Goal: Transaction & Acquisition: Book appointment/travel/reservation

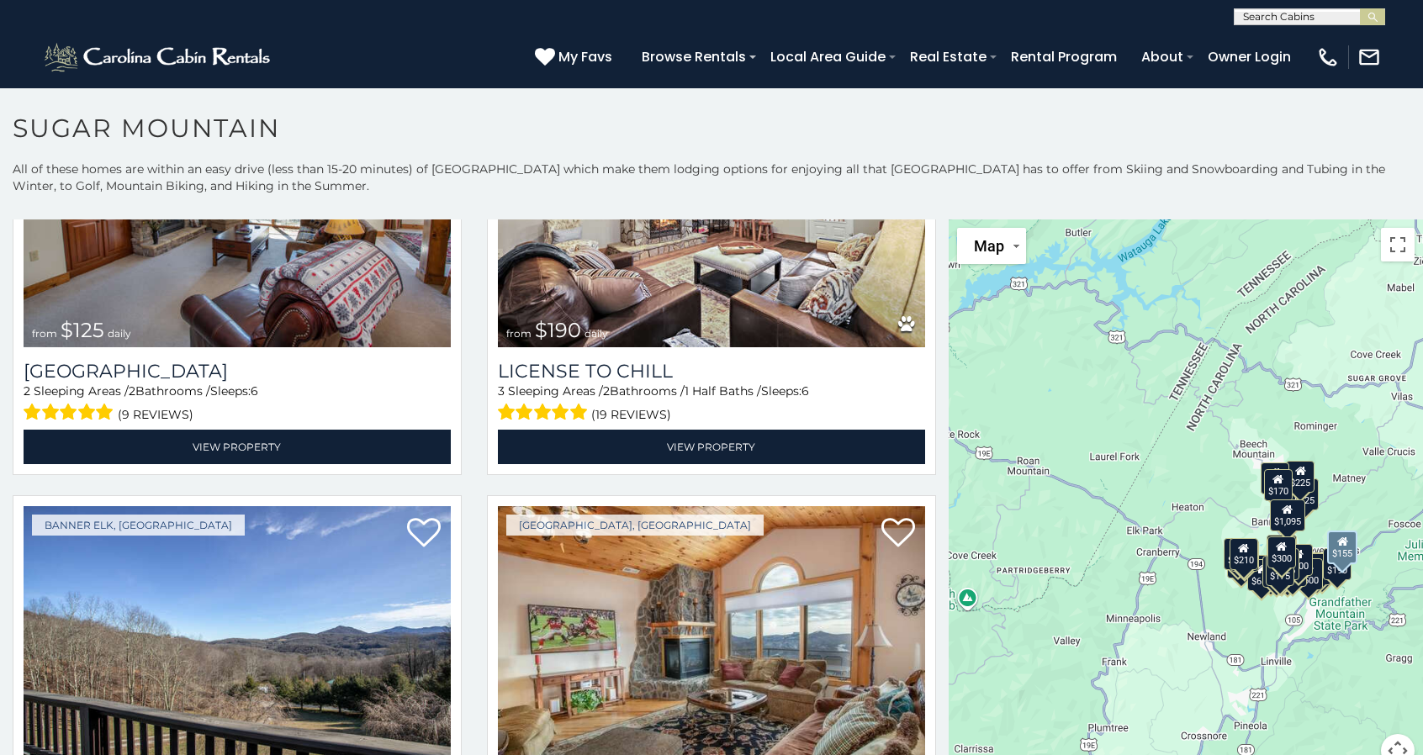
scroll to position [5635, 0]
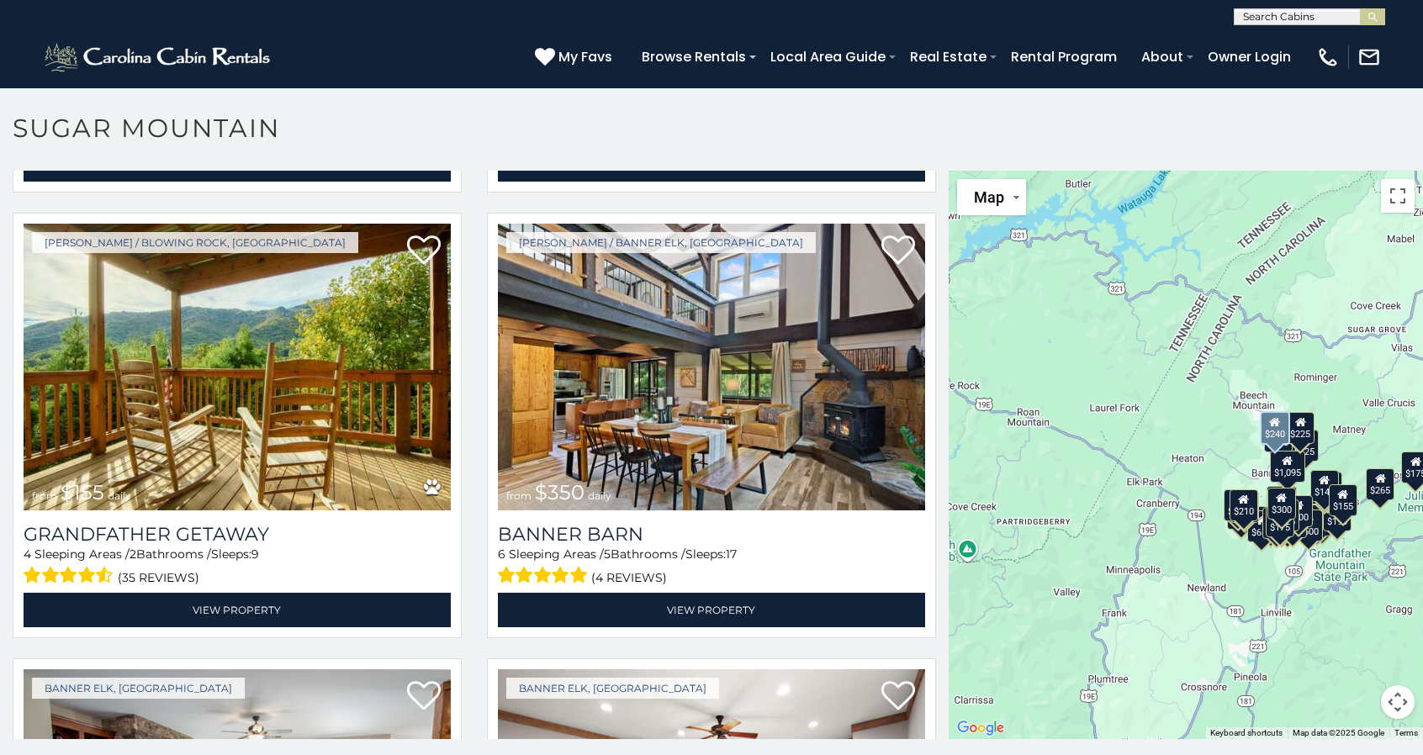
scroll to position [4473, 0]
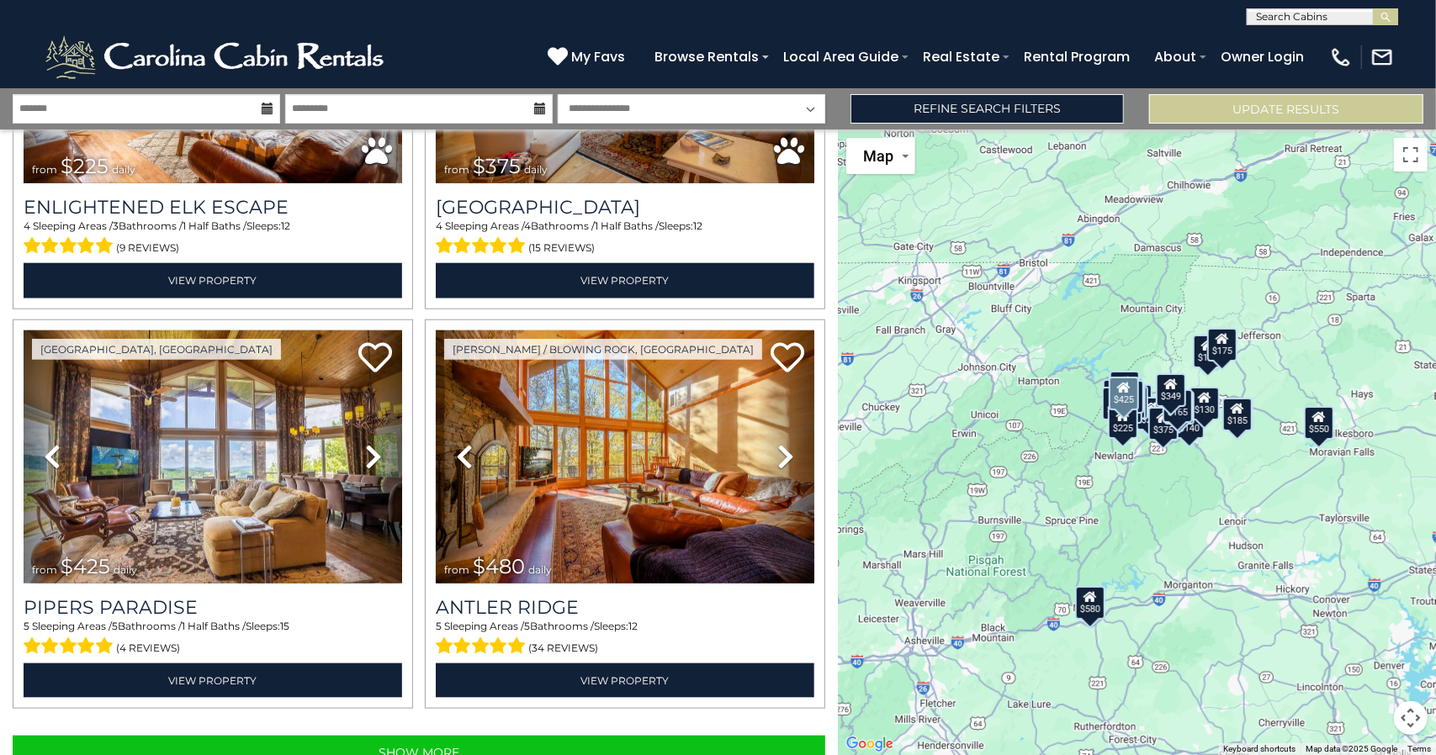
scroll to position [5474, 0]
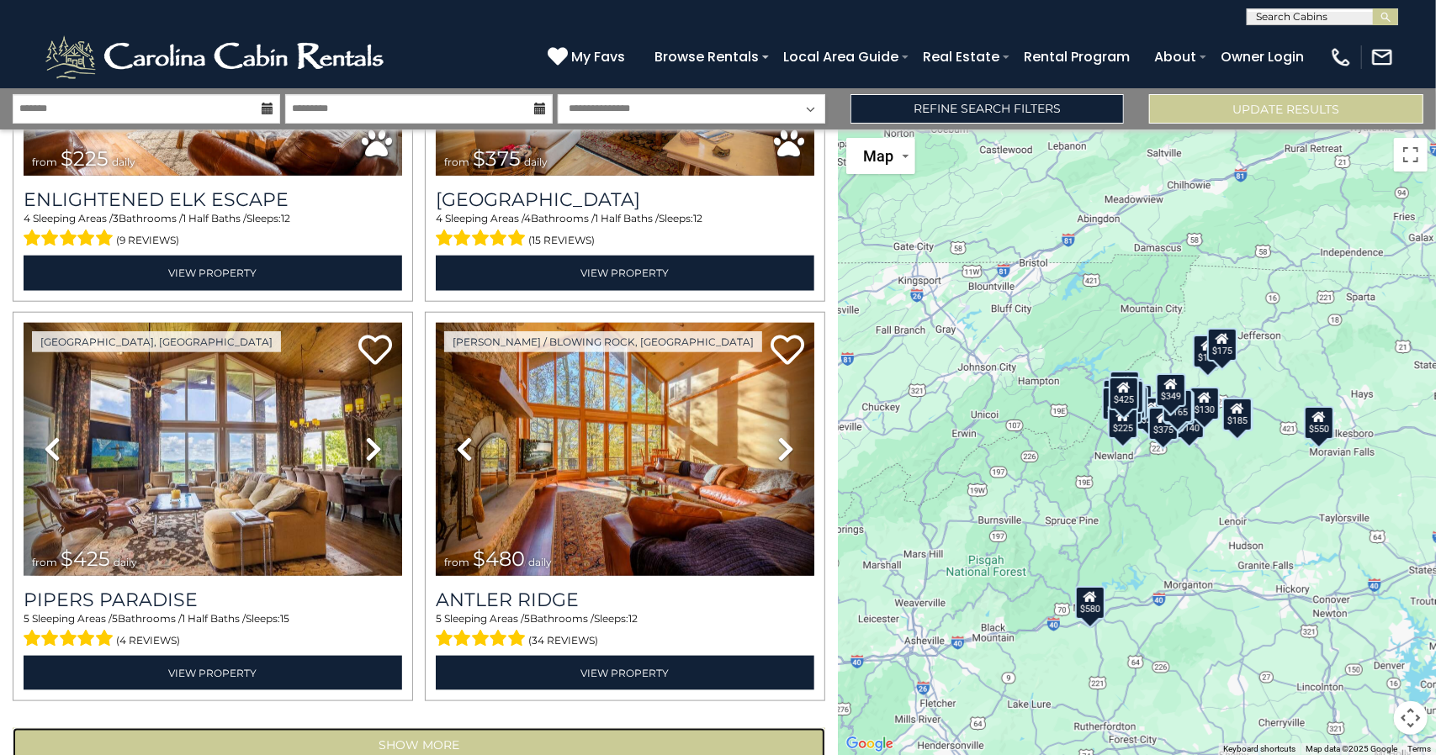
click at [422, 728] on button "Show More" at bounding box center [419, 745] width 812 height 34
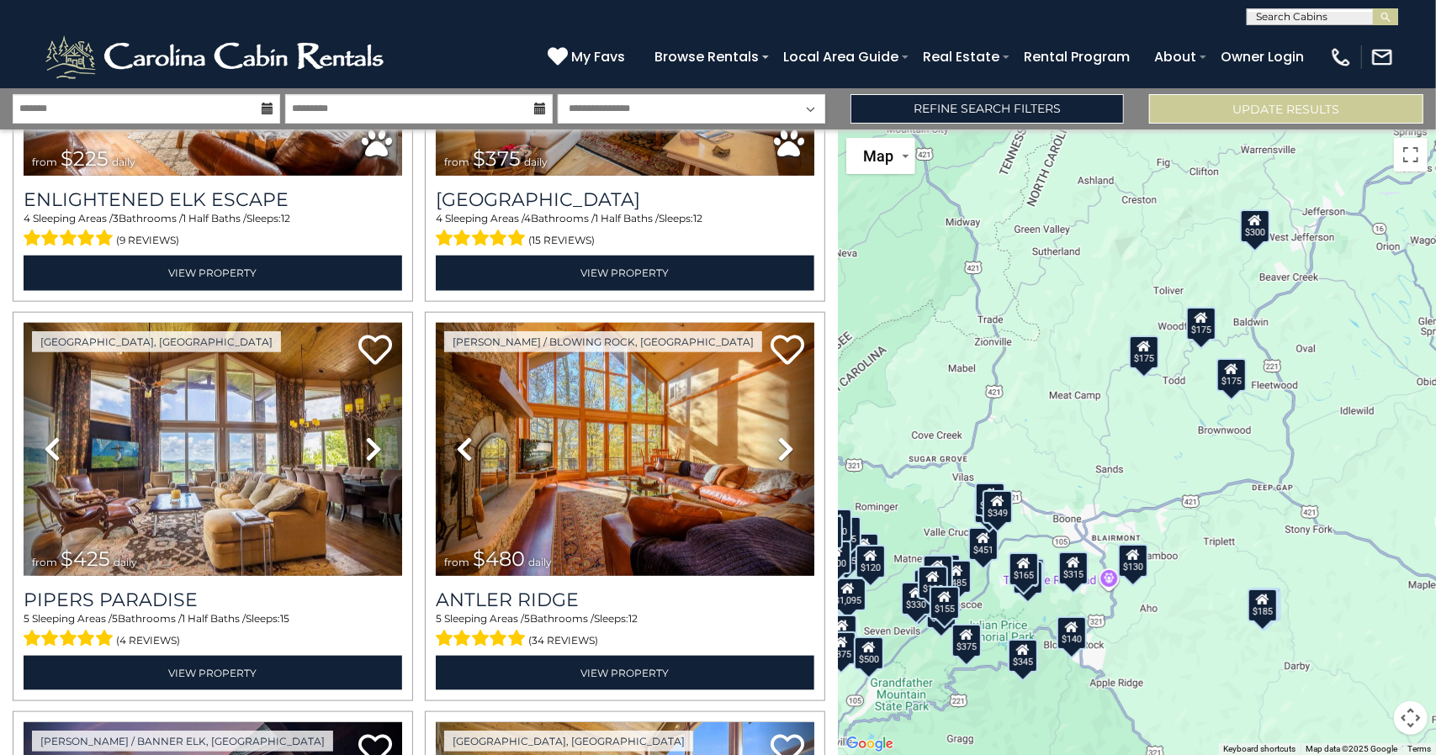
click at [1253, 238] on div "$300" at bounding box center [1255, 226] width 30 height 34
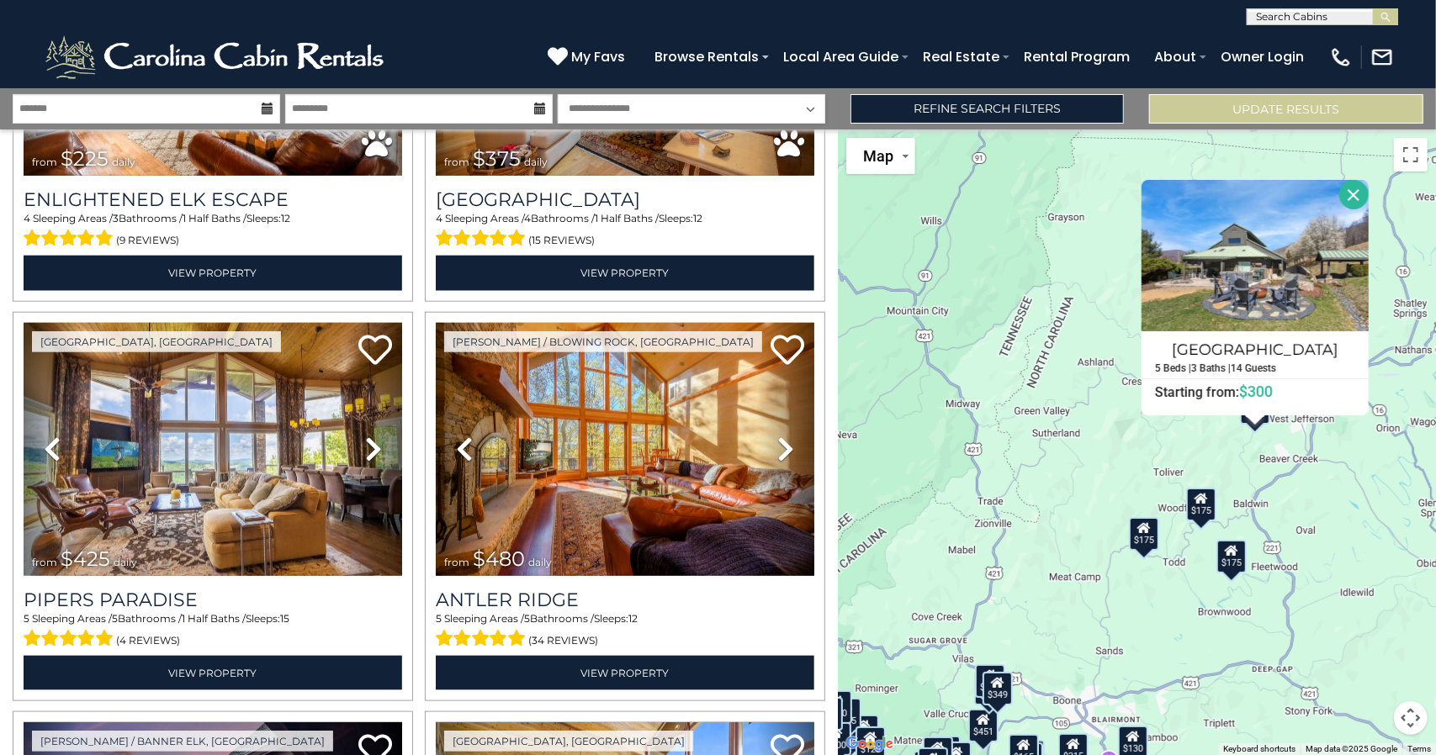
click at [1325, 558] on div "$625 $297 $175 $165 $300 $580 $290 $424 $395 $270 $185 $265 $230 $550 $349 $230…" at bounding box center [1137, 443] width 598 height 626
click at [1347, 191] on button "Close" at bounding box center [1353, 194] width 29 height 29
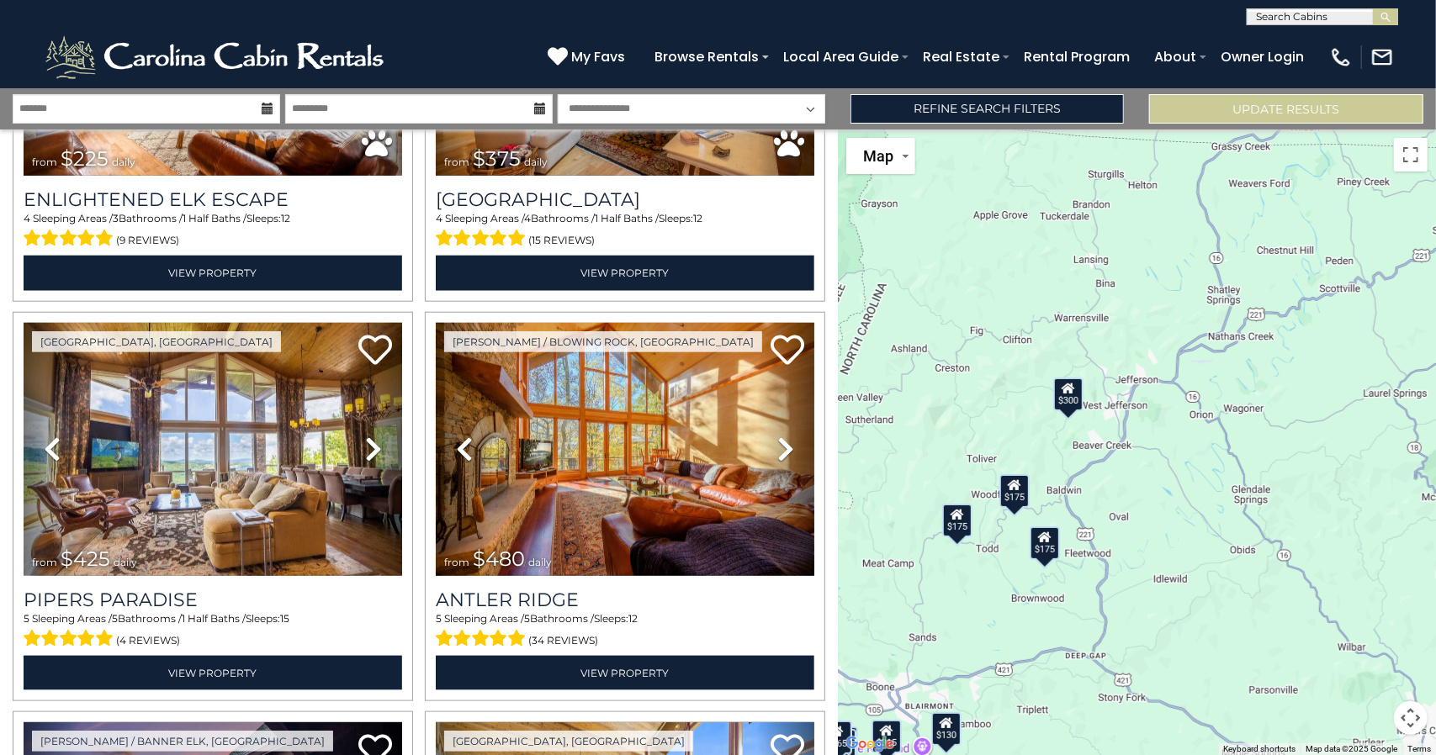
drag, startPoint x: 1332, startPoint y: 504, endPoint x: 1144, endPoint y: 490, distance: 188.9
click at [1144, 490] on div "$625 $297 $175 $165 $300 $580 $290 $424 $395 $270 $185 $265 $230 $550 $349 $230…" at bounding box center [1137, 443] width 598 height 626
click at [1016, 497] on div "$175" at bounding box center [1014, 491] width 30 height 34
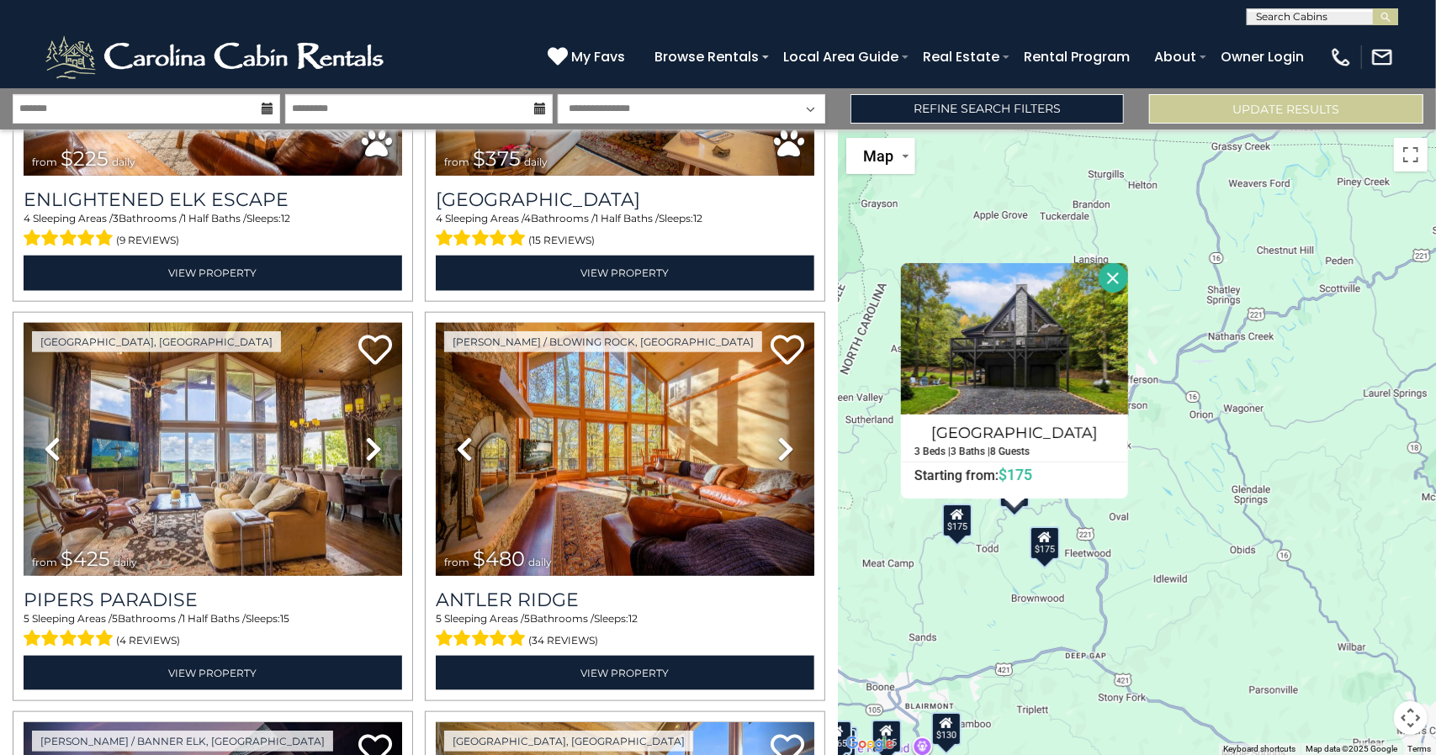
click at [1045, 566] on div "$625 $297 $175 $165 $300 $580 $290 $424 $395 $270 $185 $265 $230 $550 $349 $230…" at bounding box center [1137, 443] width 598 height 626
click at [1045, 548] on div "$175" at bounding box center [1044, 543] width 30 height 34
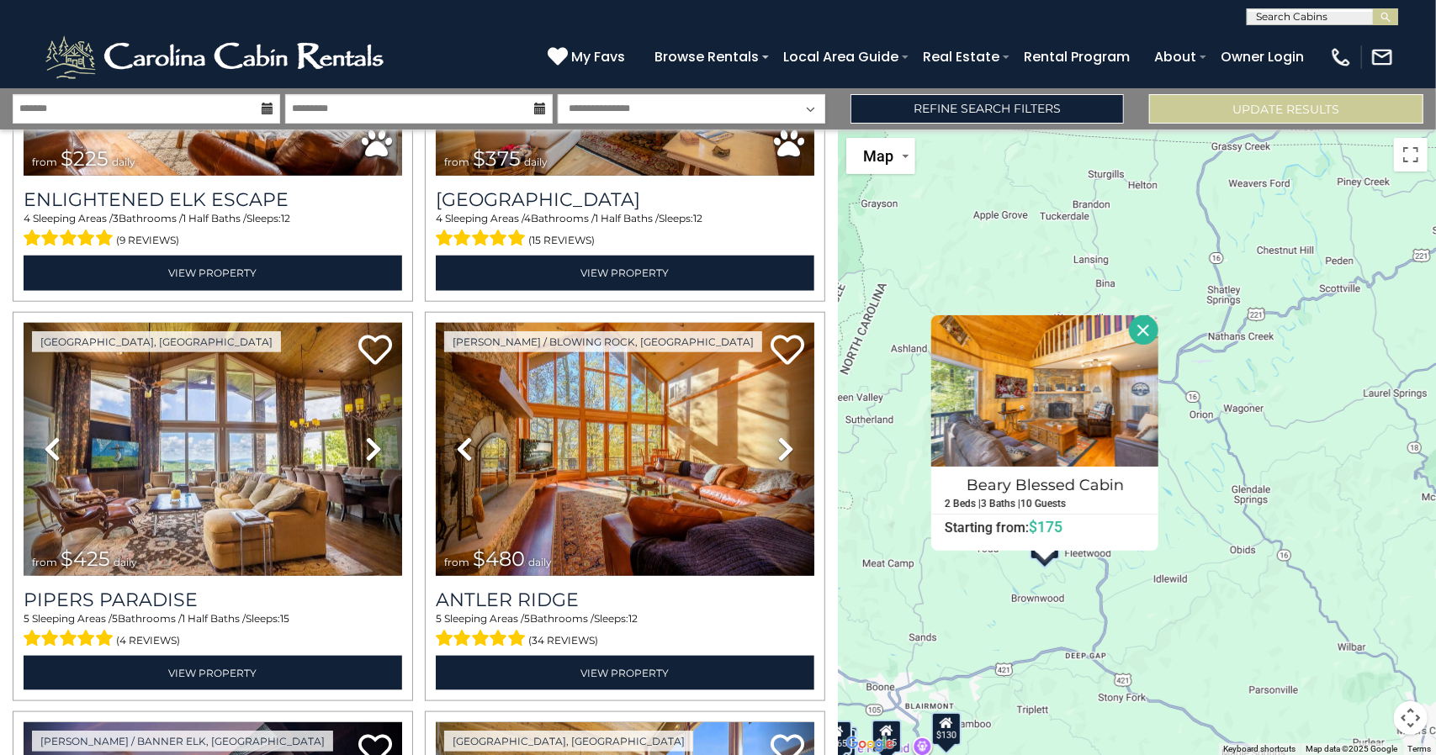
drag, startPoint x: 1337, startPoint y: 400, endPoint x: 1300, endPoint y: 399, distance: 37.0
click at [1332, 400] on div "$625 $297 $175 $165 $300 $580 $290 $424 $395 $270 $185 $265 $230 $550 $349 $230…" at bounding box center [1137, 443] width 598 height 626
click at [972, 586] on div "$625 $297 $175 $165 $300 $580 $290 $424 $395 $270 $185 $265 $230 $550 $349 $230…" at bounding box center [1137, 443] width 598 height 626
click at [1137, 322] on button "Close" at bounding box center [1143, 329] width 29 height 29
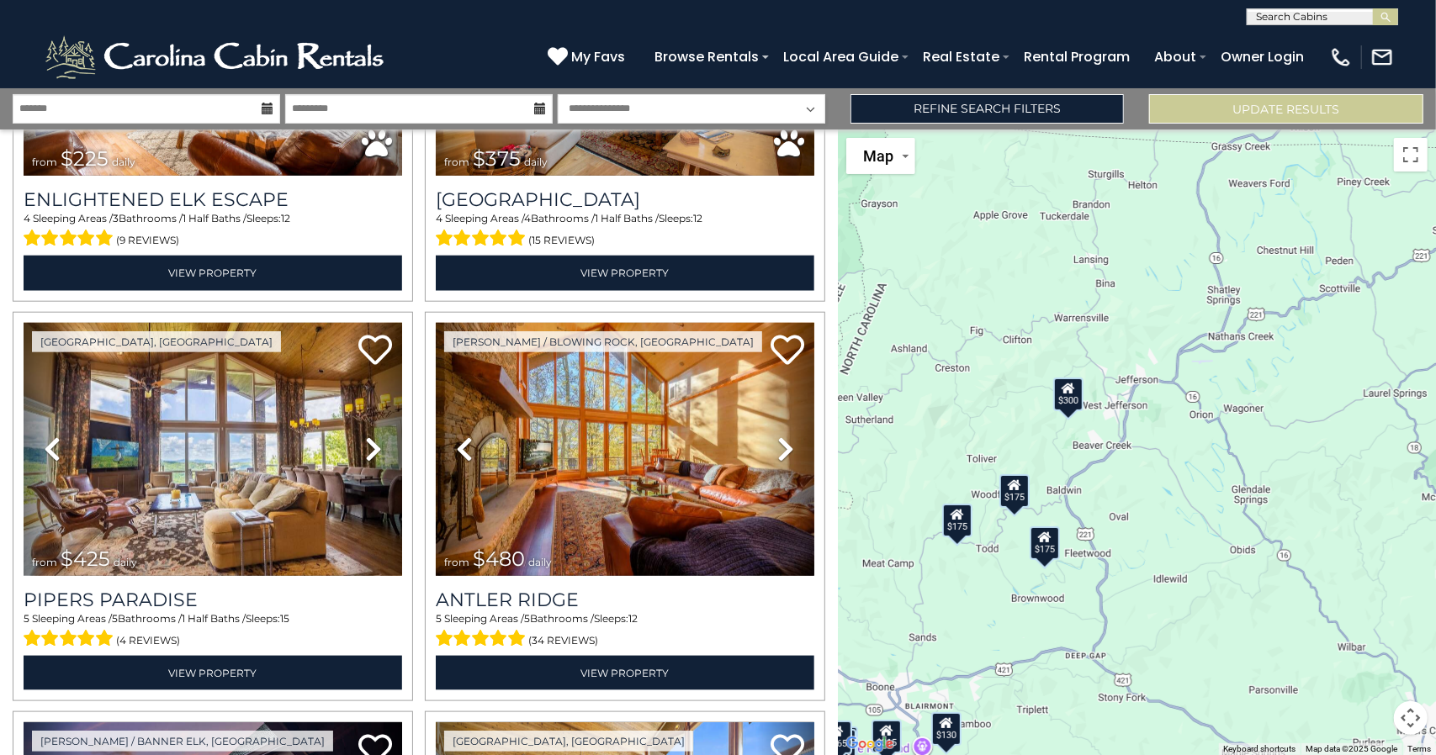
drag, startPoint x: 997, startPoint y: 635, endPoint x: 1055, endPoint y: 443, distance: 200.1
click at [1055, 443] on div "$625 $297 $175 $165 $300 $580 $290 $424 $395 $270 $185 $265 $230 $550 $349 $230…" at bounding box center [1137, 443] width 598 height 626
click at [1032, 103] on link "Refine Search Filters" at bounding box center [987, 108] width 274 height 29
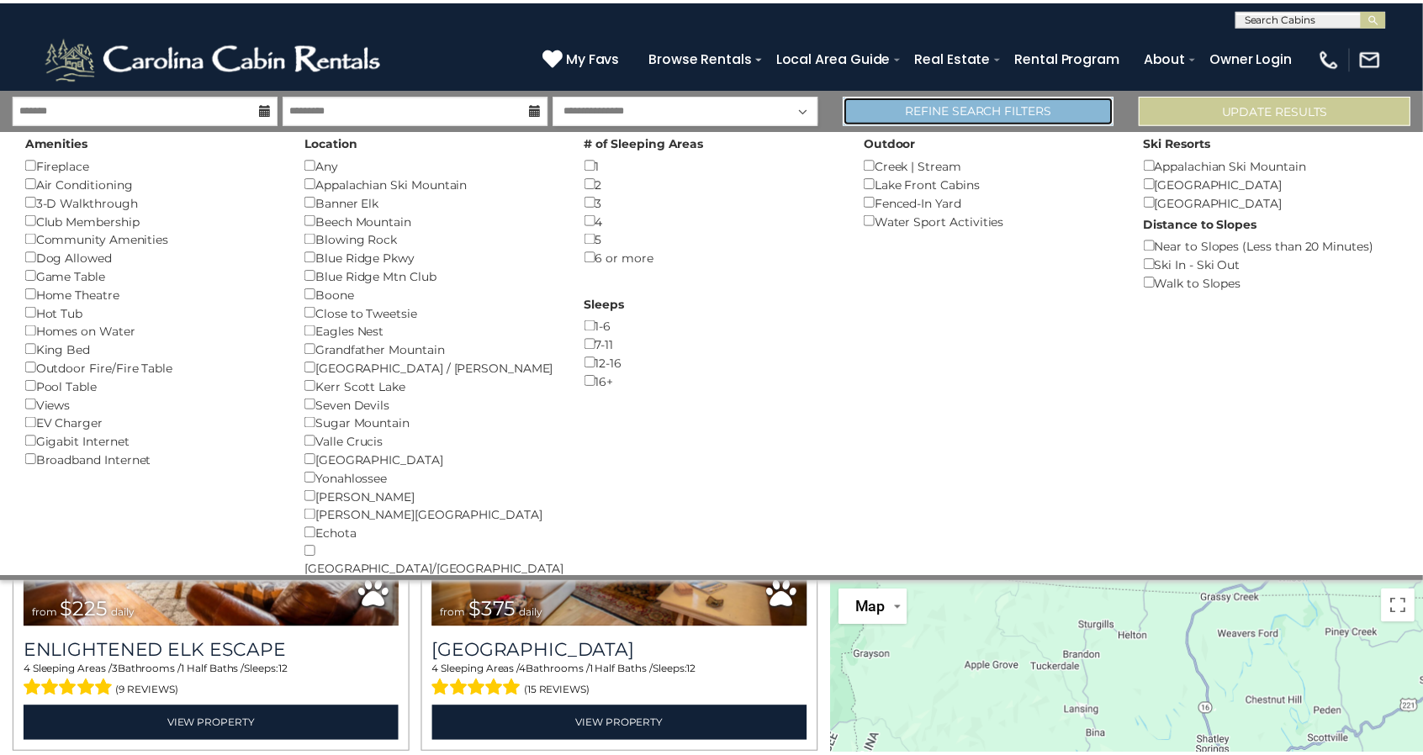
scroll to position [5441, 0]
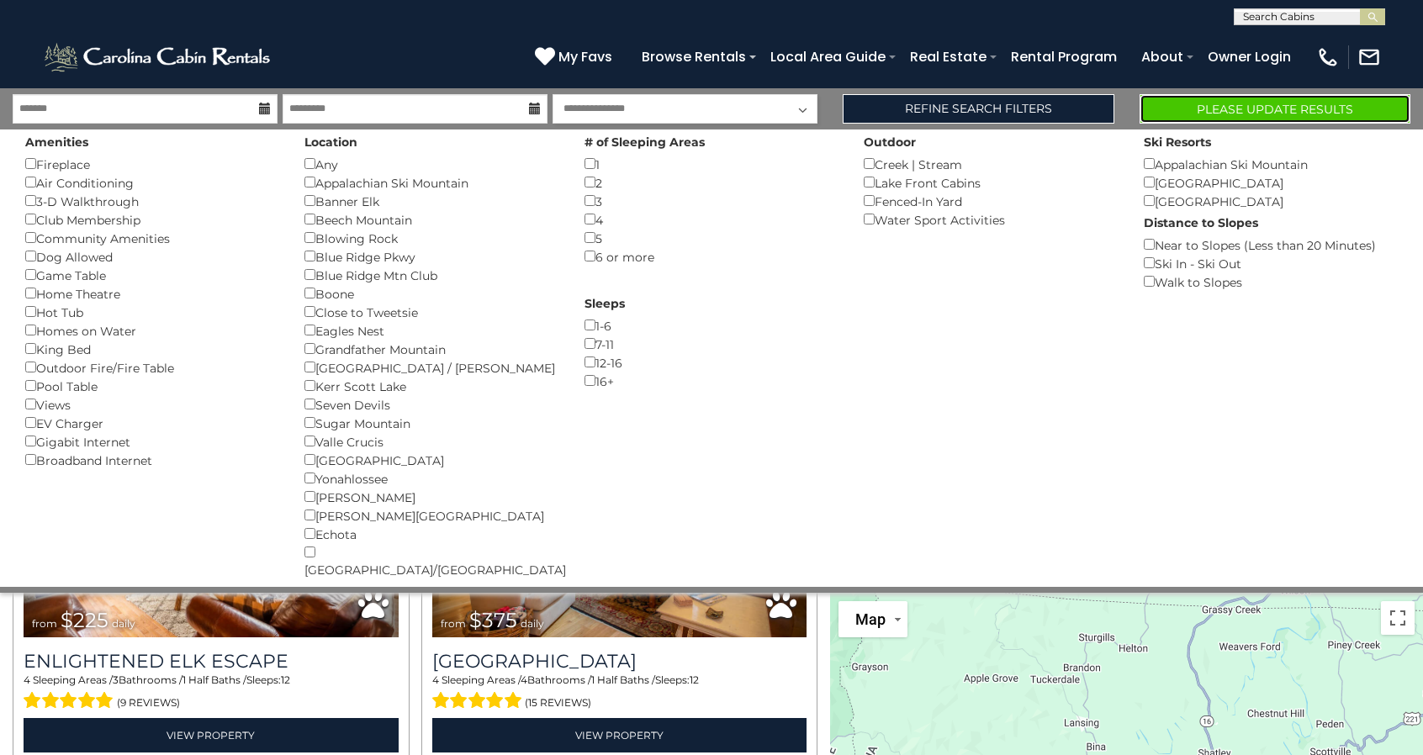
click at [1230, 107] on button "Please Update Results" at bounding box center [1276, 108] width 272 height 29
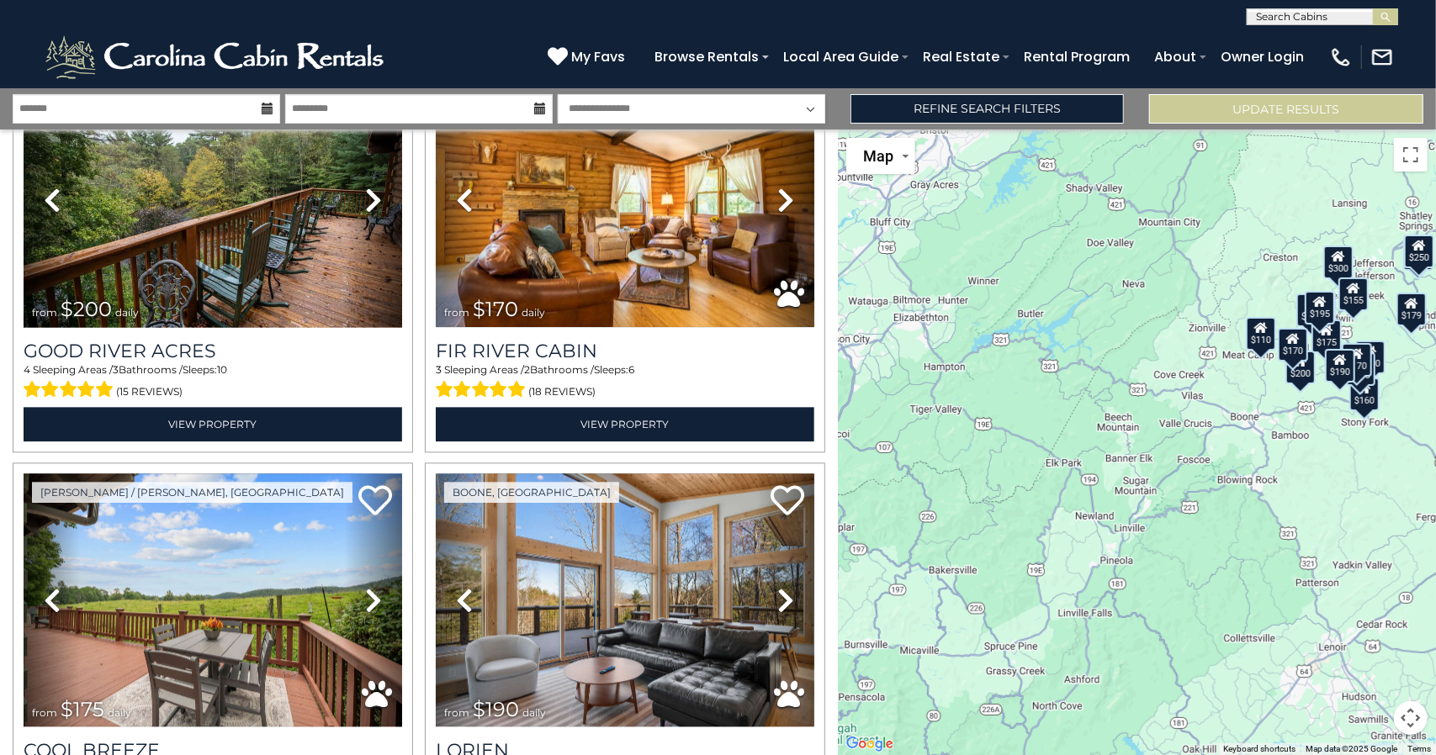
scroll to position [2439, 0]
